Goal: Information Seeking & Learning: Check status

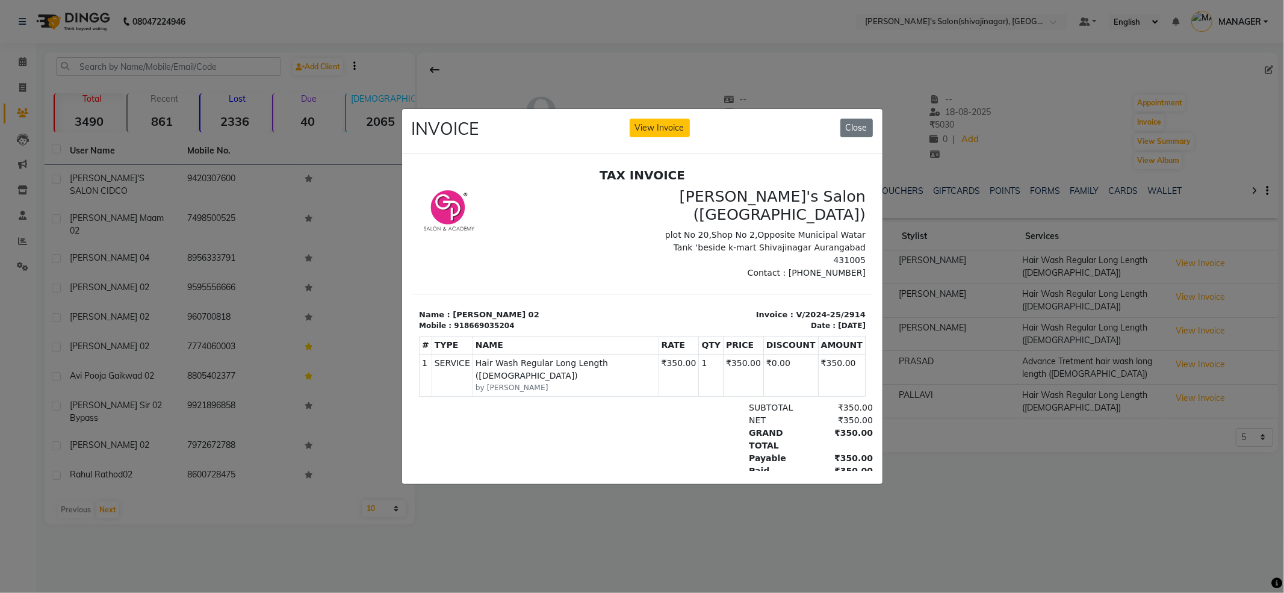
click at [1045, 417] on ngb-modal-window "INVOICE View Invoice Close" at bounding box center [642, 296] width 1284 height 593
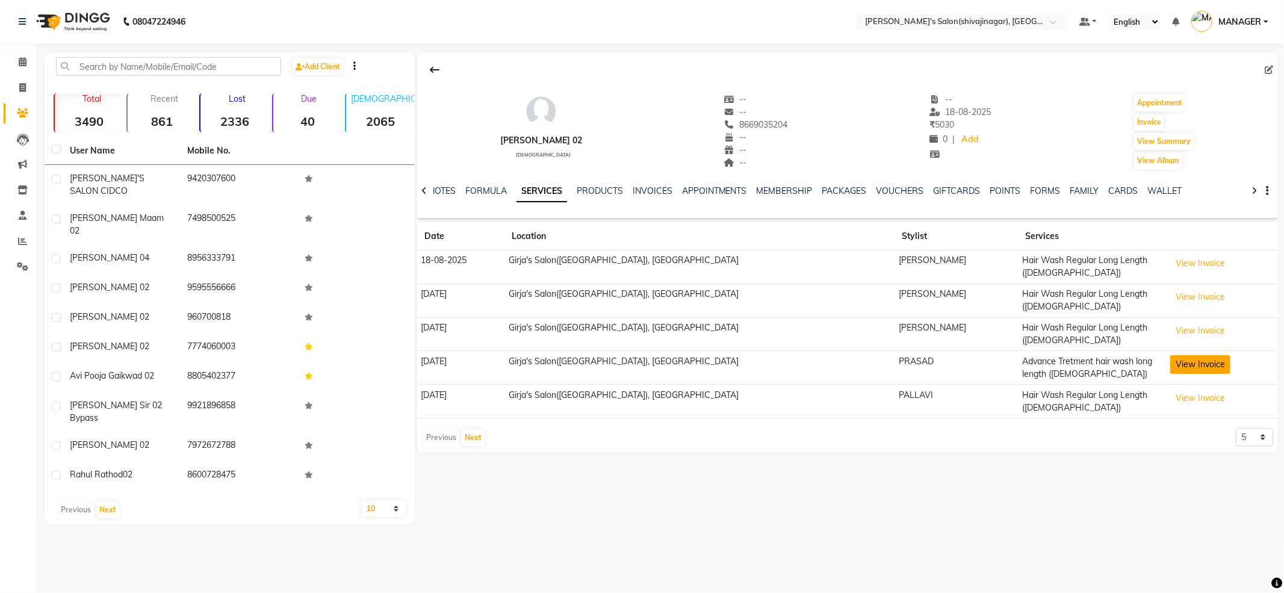
click at [1170, 355] on button "View Invoice" at bounding box center [1200, 364] width 60 height 19
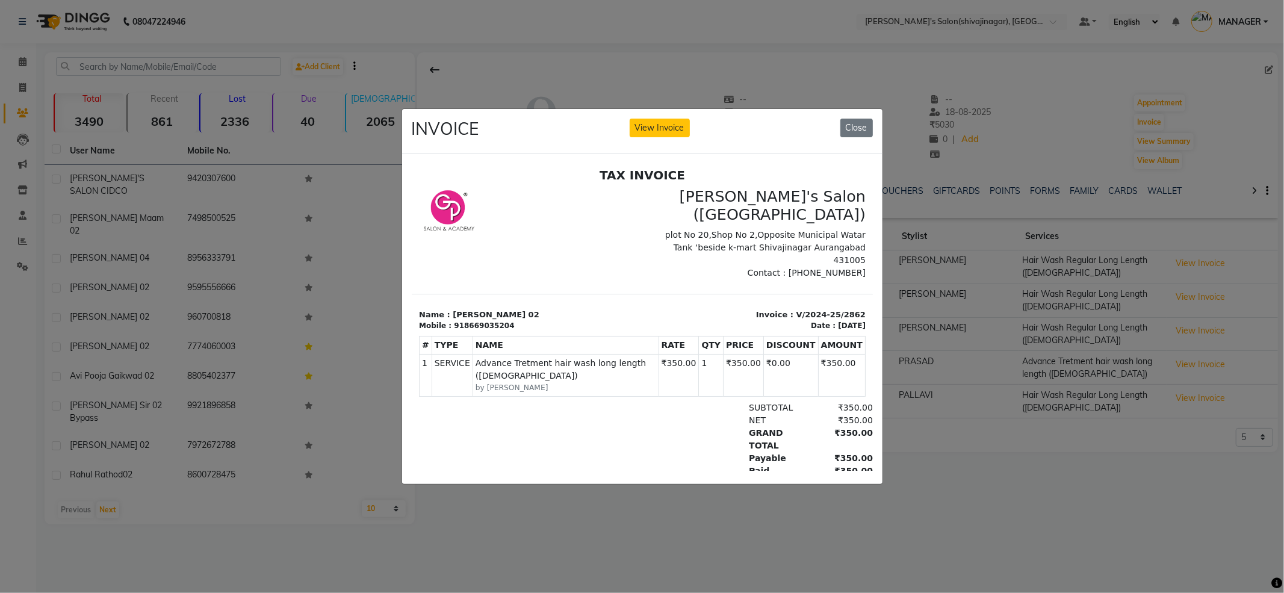
click at [1195, 535] on ngb-modal-window "INVOICE View Invoice Close" at bounding box center [642, 296] width 1284 height 593
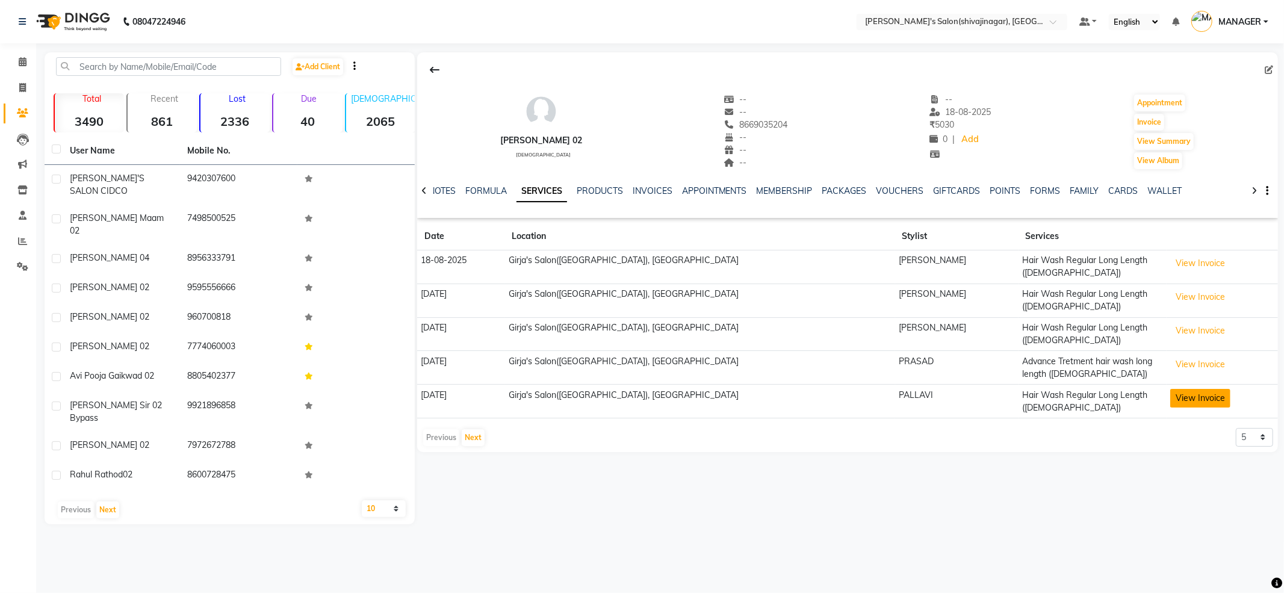
click at [1188, 389] on button "View Invoice" at bounding box center [1200, 398] width 60 height 19
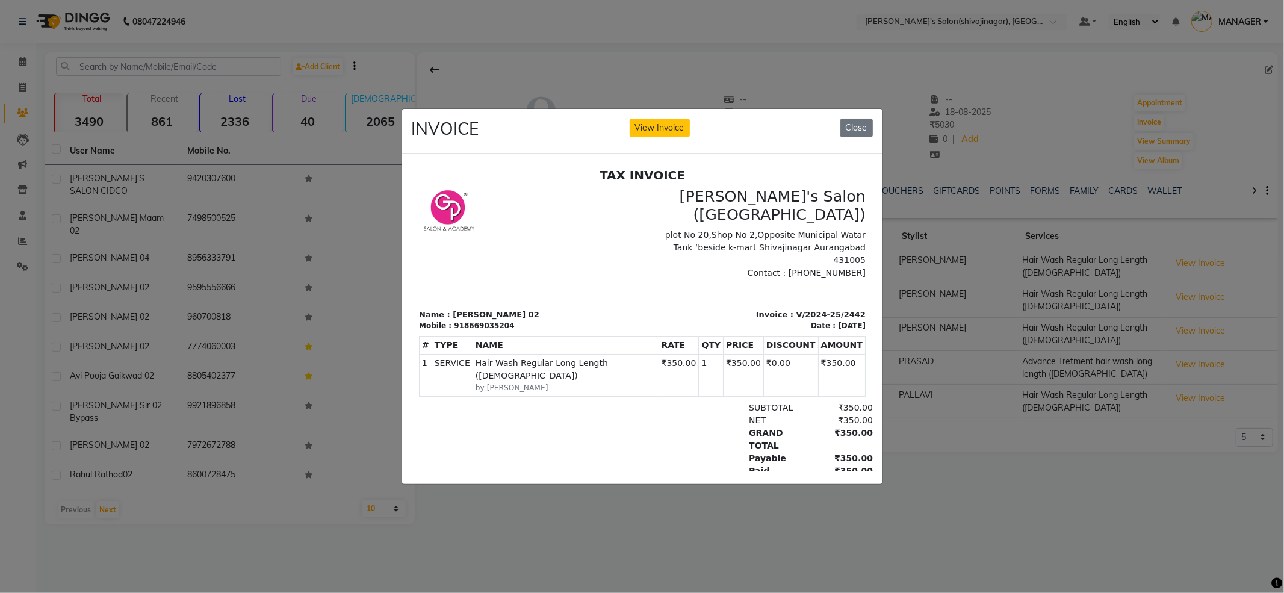
click at [1103, 453] on ngb-modal-window "INVOICE View Invoice Close" at bounding box center [642, 296] width 1284 height 593
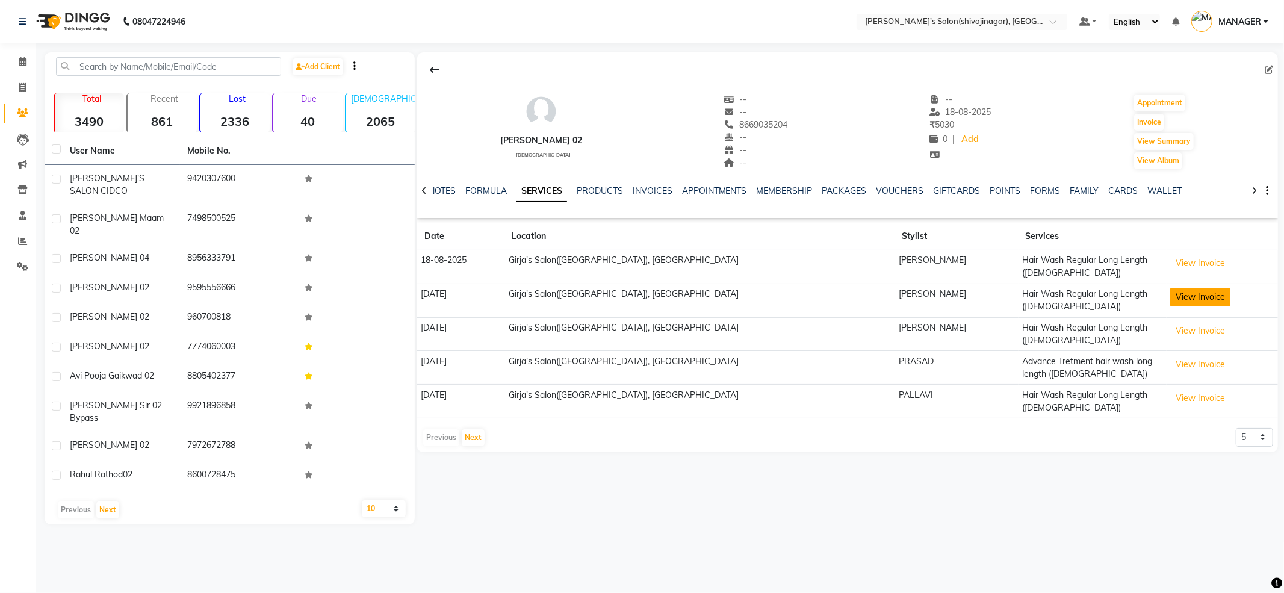
click at [1170, 290] on button "View Invoice" at bounding box center [1200, 297] width 60 height 19
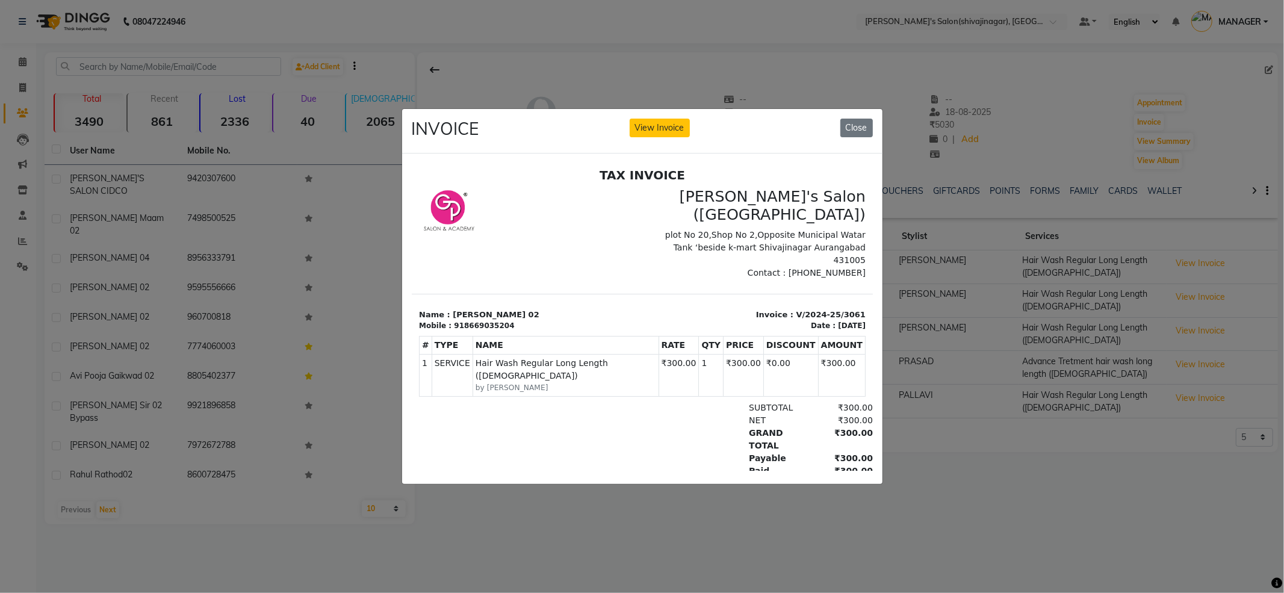
click at [1178, 458] on ngb-modal-window "INVOICE View Invoice Close" at bounding box center [642, 296] width 1284 height 593
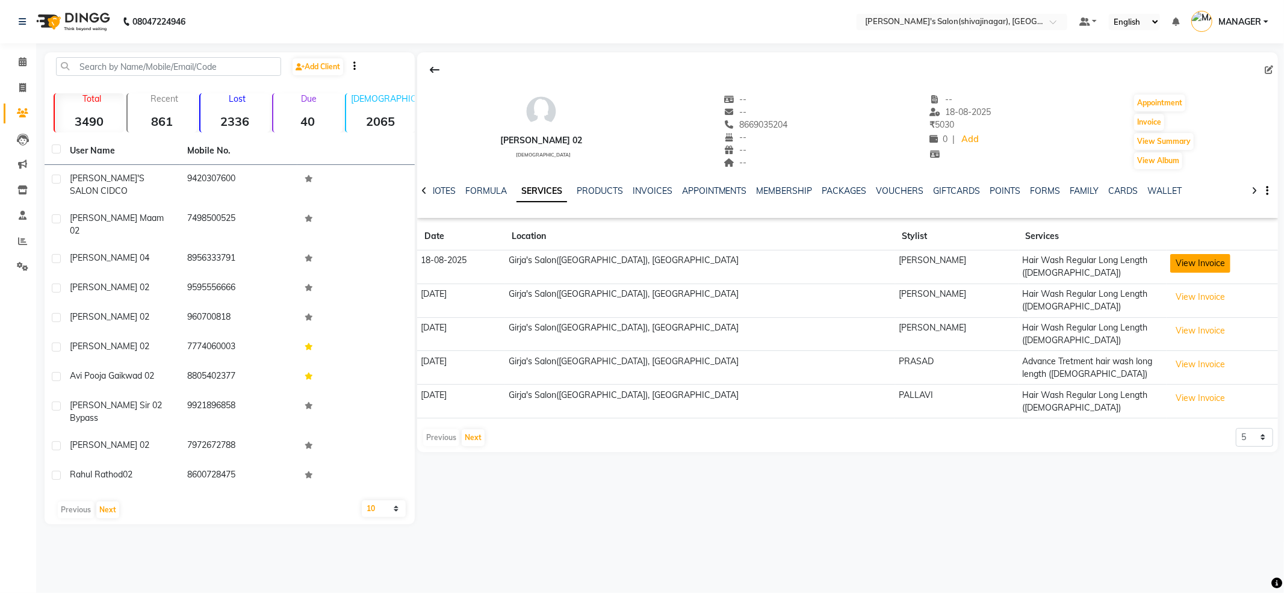
click at [1170, 270] on button "View Invoice" at bounding box center [1200, 263] width 60 height 19
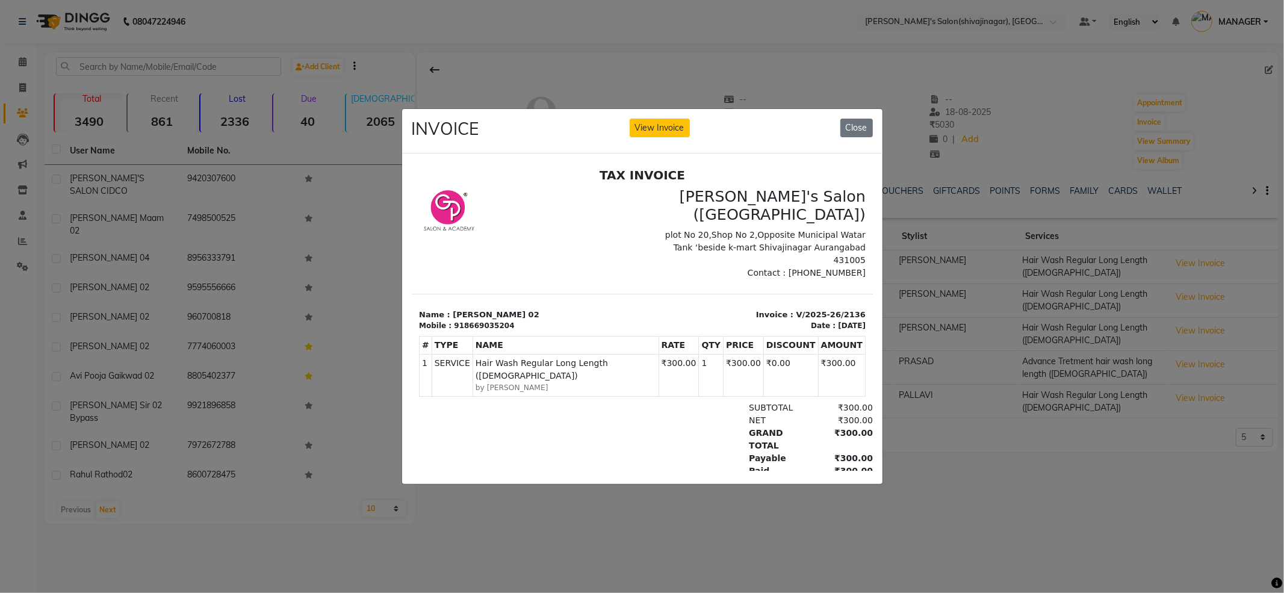
drag, startPoint x: 1071, startPoint y: 432, endPoint x: 1101, endPoint y: 438, distance: 30.7
click at [1072, 433] on ngb-modal-window "INVOICE View Invoice Close" at bounding box center [642, 296] width 1284 height 593
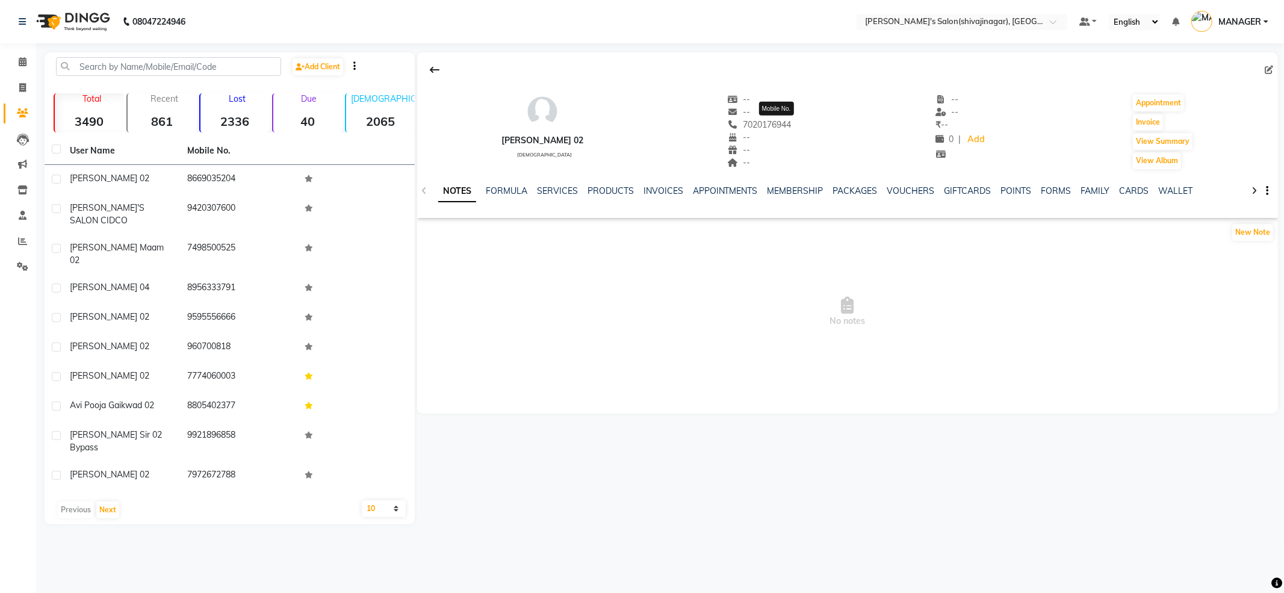
click at [835, 129] on div "gaytri jahangirdar 02 female -- -- 7020176944 Mobile No. -- -- -- -- -- ₹ -- 0 …" at bounding box center [847, 125] width 861 height 89
click at [821, 135] on div "gaytri jahangirdar 02 female -- -- 7020176944 -- -- -- -- -- ₹ -- 0 | Add Appoi…" at bounding box center [847, 125] width 861 height 89
drag, startPoint x: 821, startPoint y: 135, endPoint x: 646, endPoint y: 261, distance: 215.5
click at [646, 261] on span "No notes" at bounding box center [847, 312] width 861 height 120
